Goal: Information Seeking & Learning: Learn about a topic

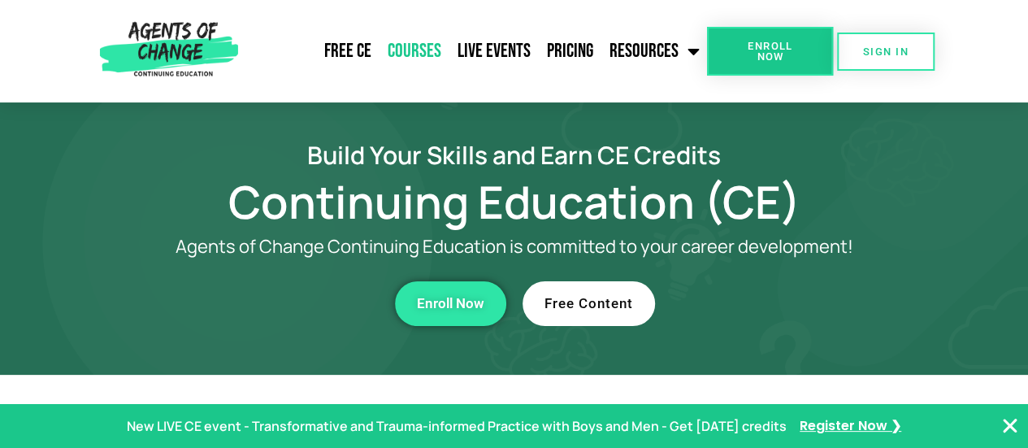
click at [422, 55] on link "Courses" at bounding box center [415, 51] width 70 height 41
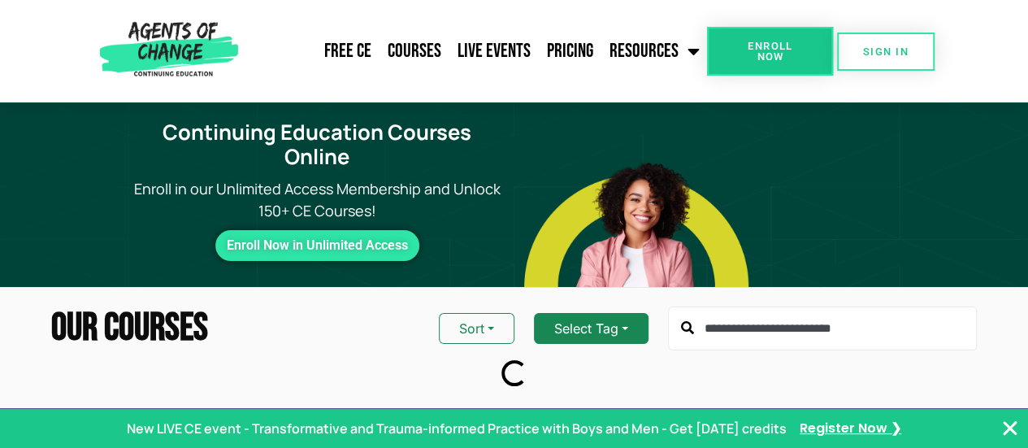
click at [589, 313] on button "Select Tag" at bounding box center [591, 328] width 115 height 31
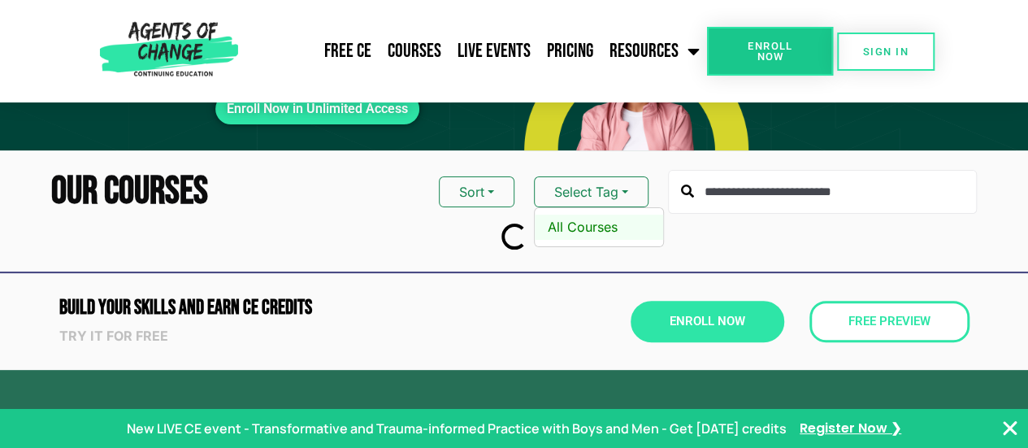
scroll to position [163, 0]
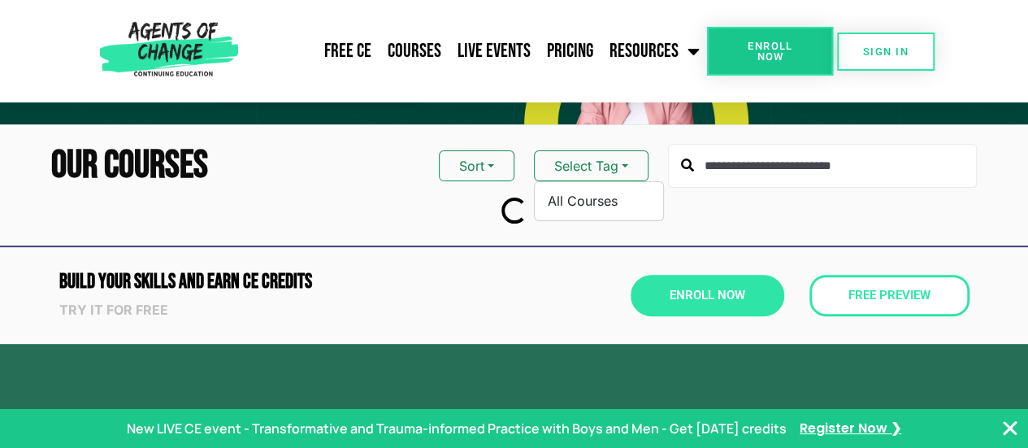
click at [575, 275] on div "Enroll Now" at bounding box center [654, 295] width 262 height 41
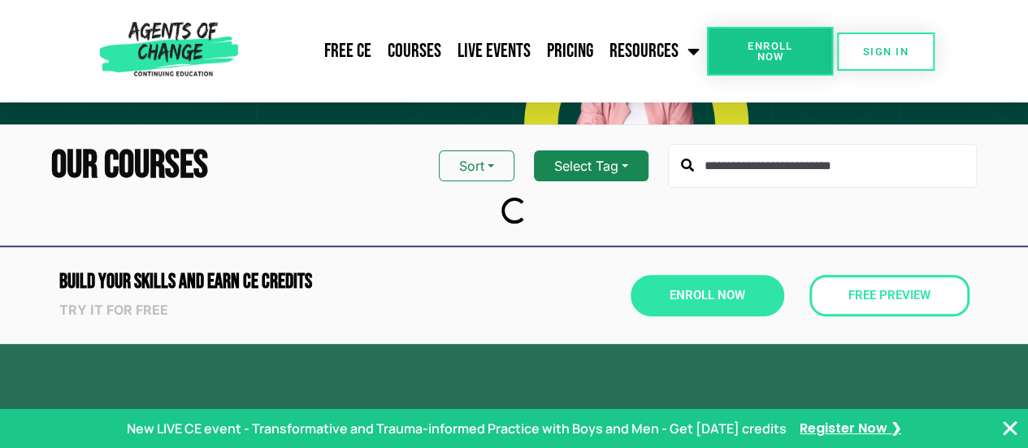
click at [587, 150] on button "Select Tag" at bounding box center [591, 165] width 115 height 31
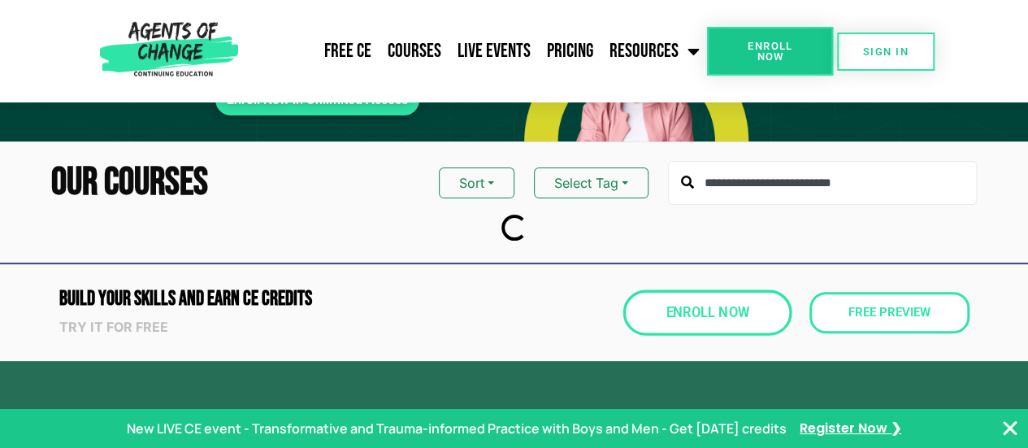
scroll to position [62, 0]
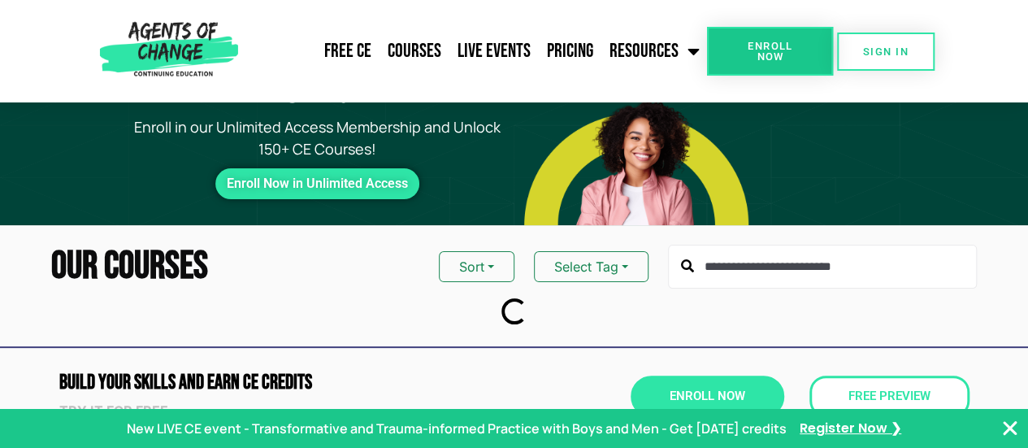
click at [1010, 420] on icon "Close Banner" at bounding box center [1011, 429] width 20 height 20
click at [432, 59] on link "Courses" at bounding box center [415, 51] width 70 height 41
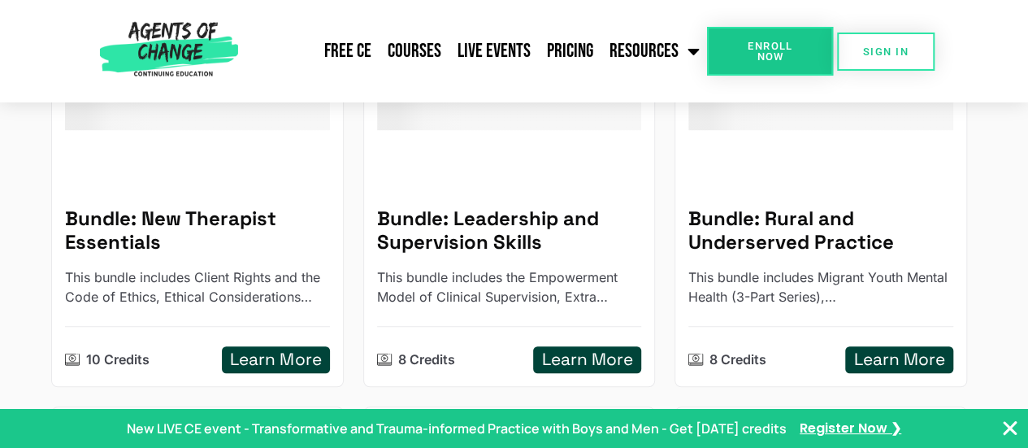
scroll to position [3193, 0]
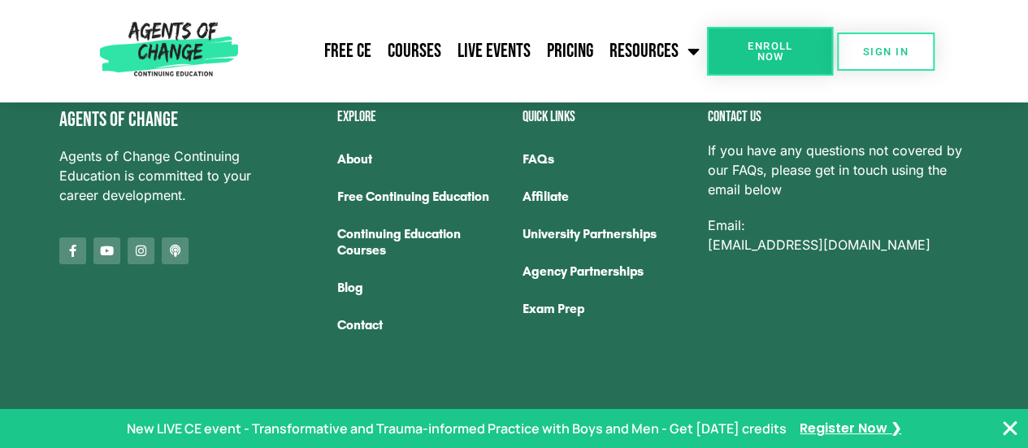
click at [428, 178] on link "Free Continuing Education" at bounding box center [421, 196] width 169 height 37
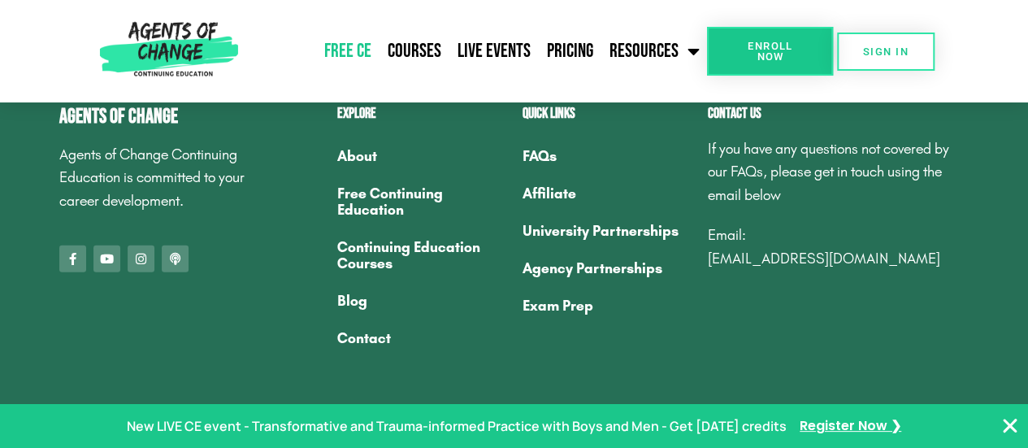
scroll to position [5400, 0]
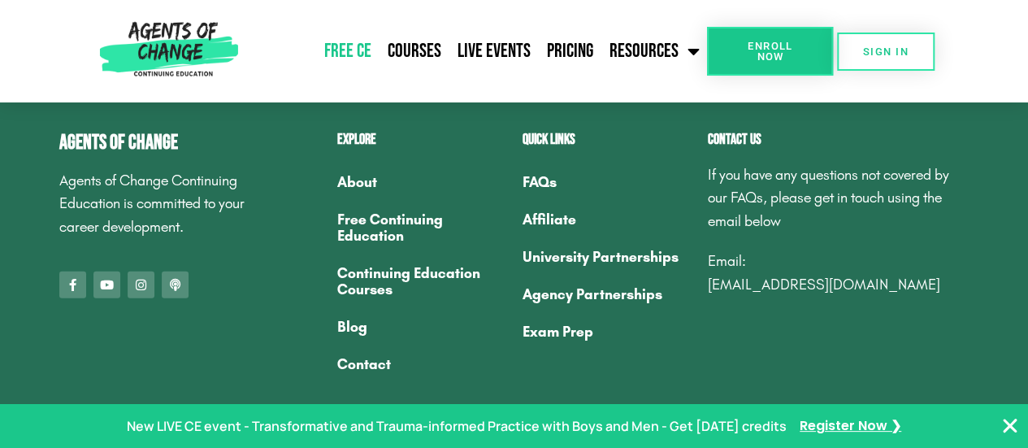
click at [454, 276] on link "Continuing Education Courses" at bounding box center [421, 281] width 169 height 54
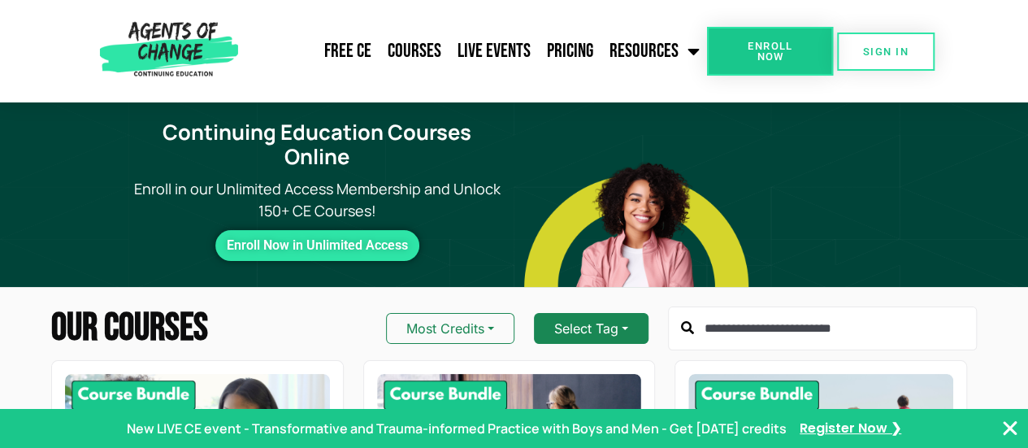
click at [621, 313] on button "Select Tag" at bounding box center [591, 328] width 115 height 31
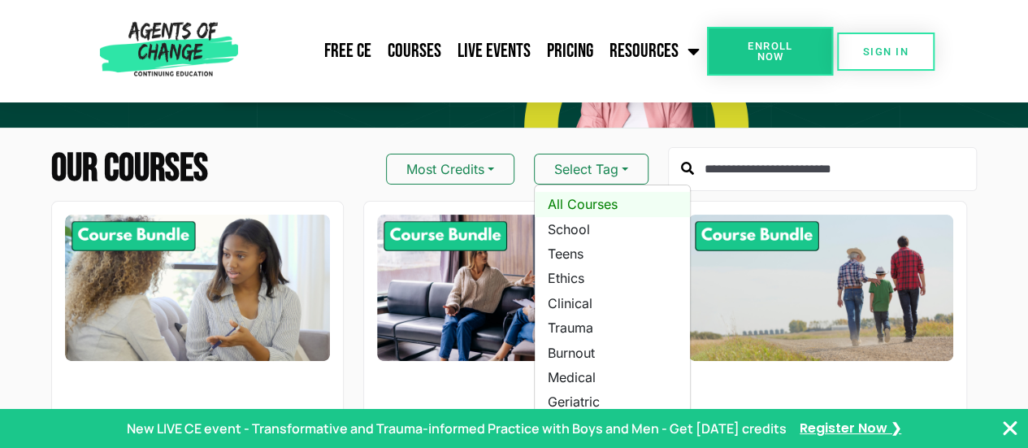
scroll to position [163, 0]
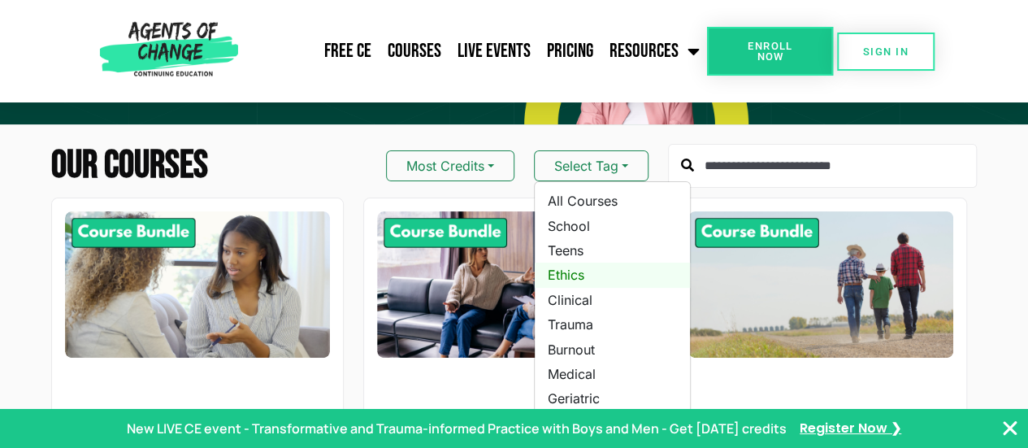
click at [616, 263] on link "Ethics" at bounding box center [612, 275] width 155 height 24
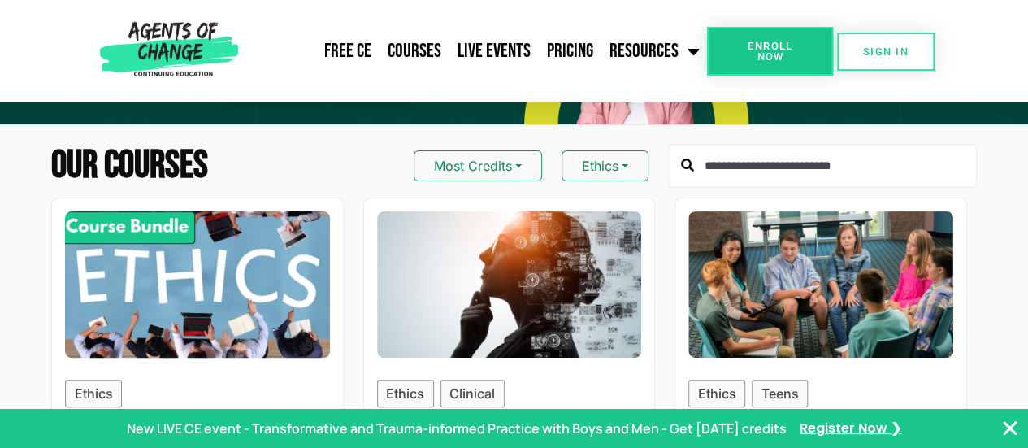
click at [227, 278] on img at bounding box center [197, 284] width 291 height 161
